Goal: Book appointment/travel/reservation

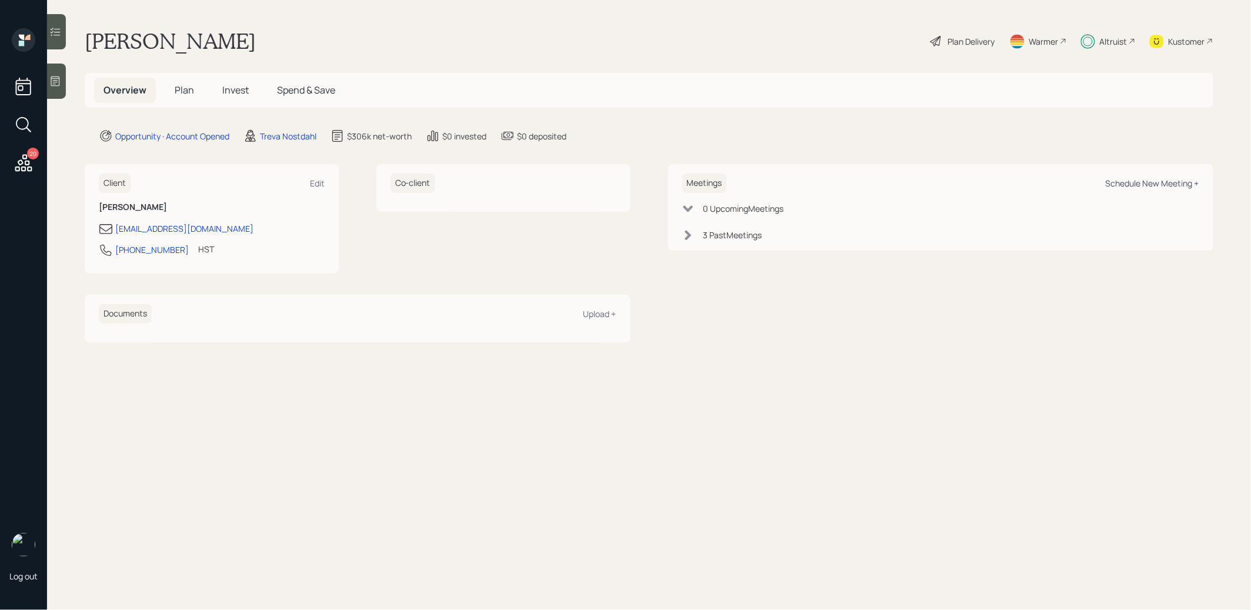
click at [1176, 184] on div "Schedule New Meeting +" at bounding box center [1153, 183] width 94 height 11
select select "8b79112e-3cfb-44f9-89e7-15267fe946c1"
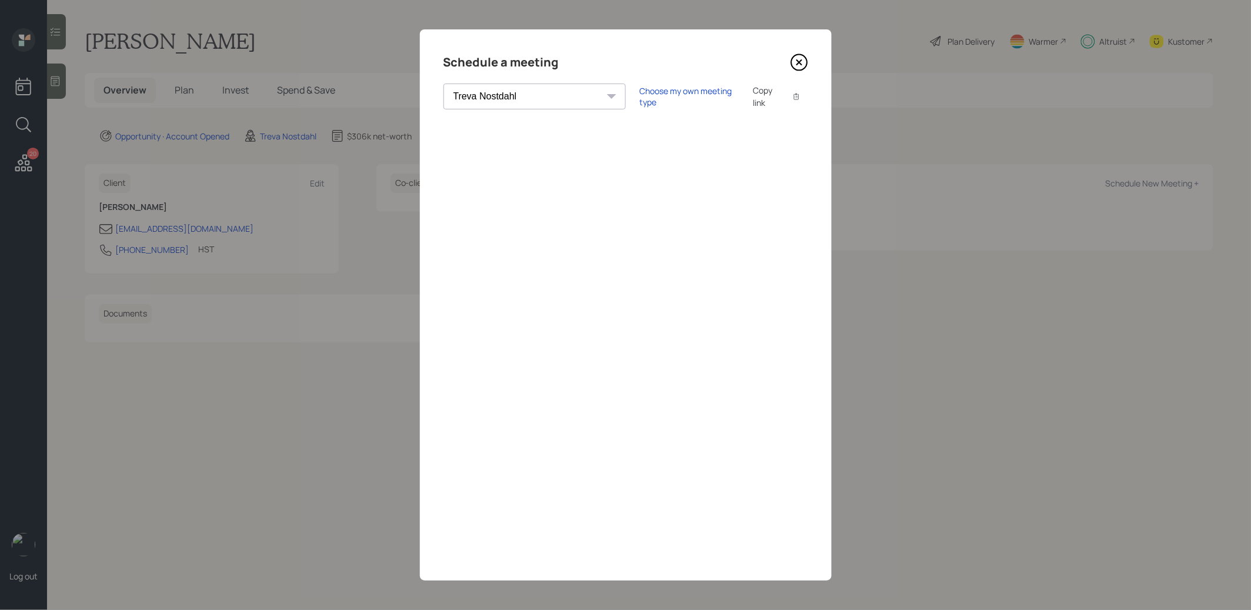
click at [753, 96] on div "Copy link" at bounding box center [766, 96] width 27 height 25
